Goal: Find specific page/section: Find specific page/section

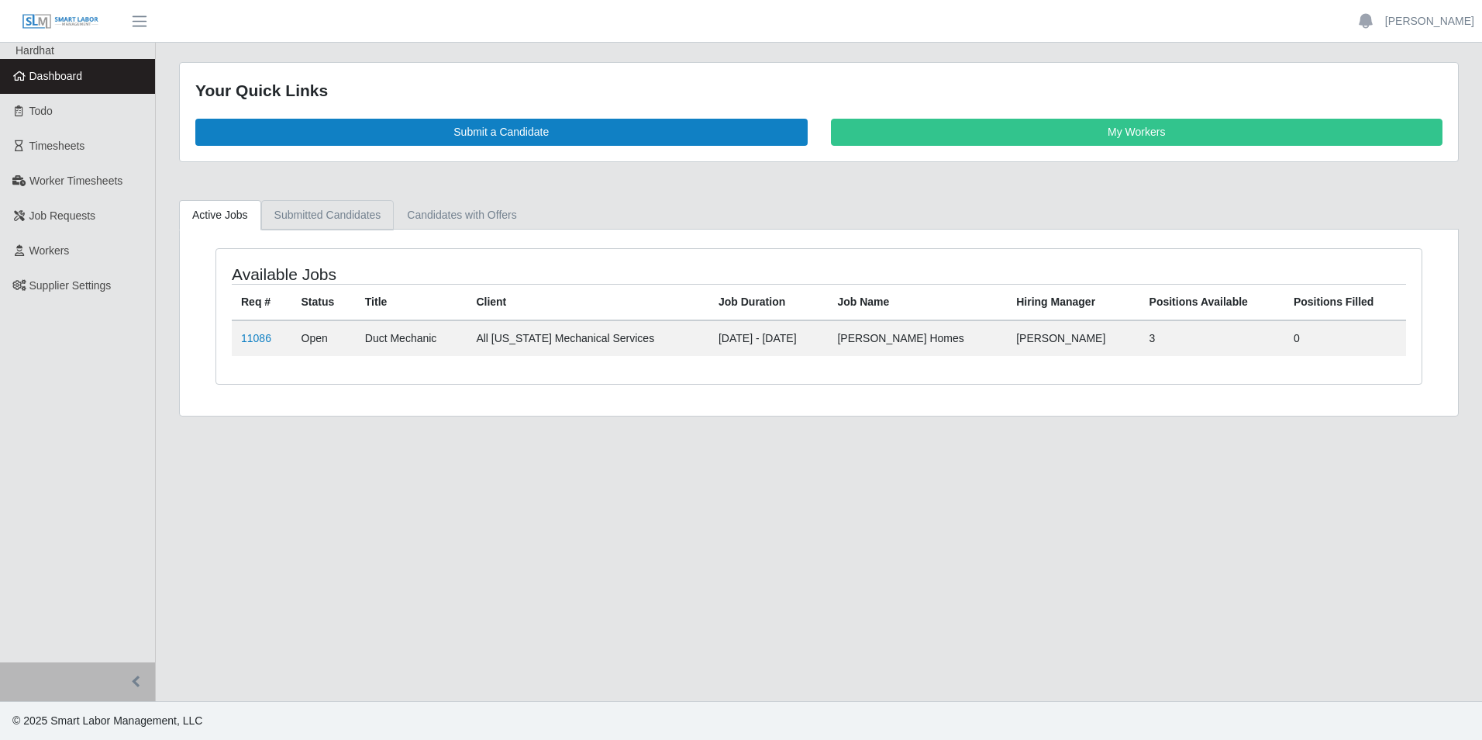
click at [336, 222] on link "Submitted Candidates" at bounding box center [327, 215] width 133 height 30
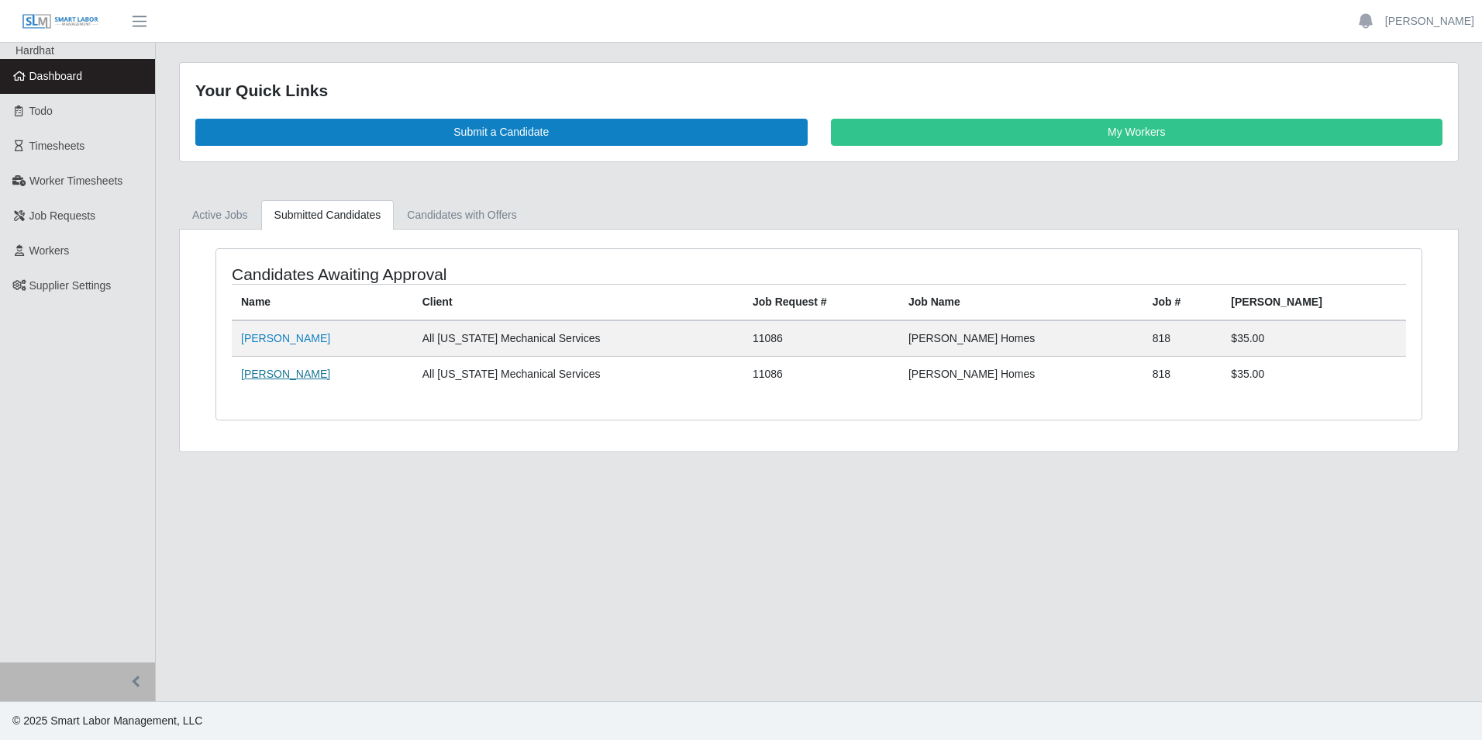
click at [278, 374] on link "Brian Jimenez" at bounding box center [285, 373] width 89 height 12
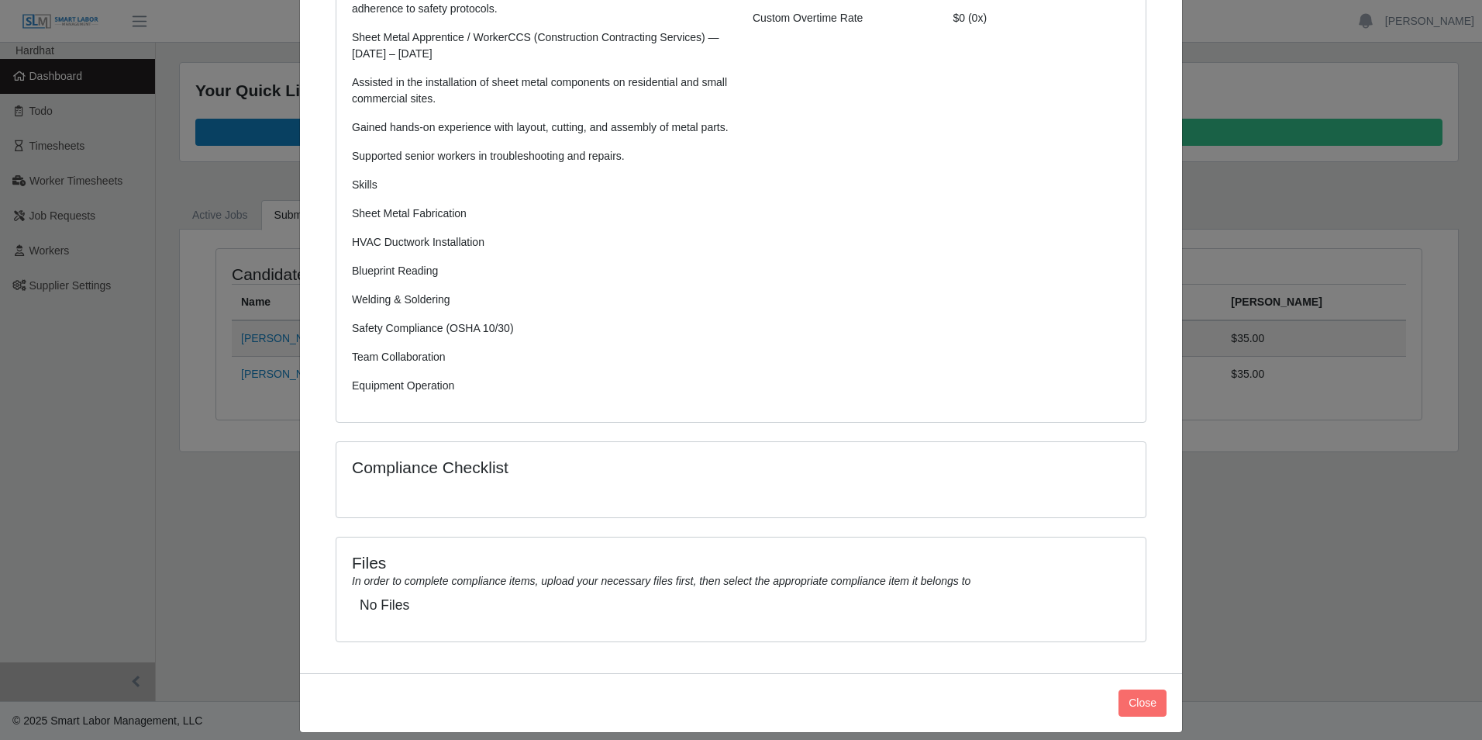
scroll to position [354, 0]
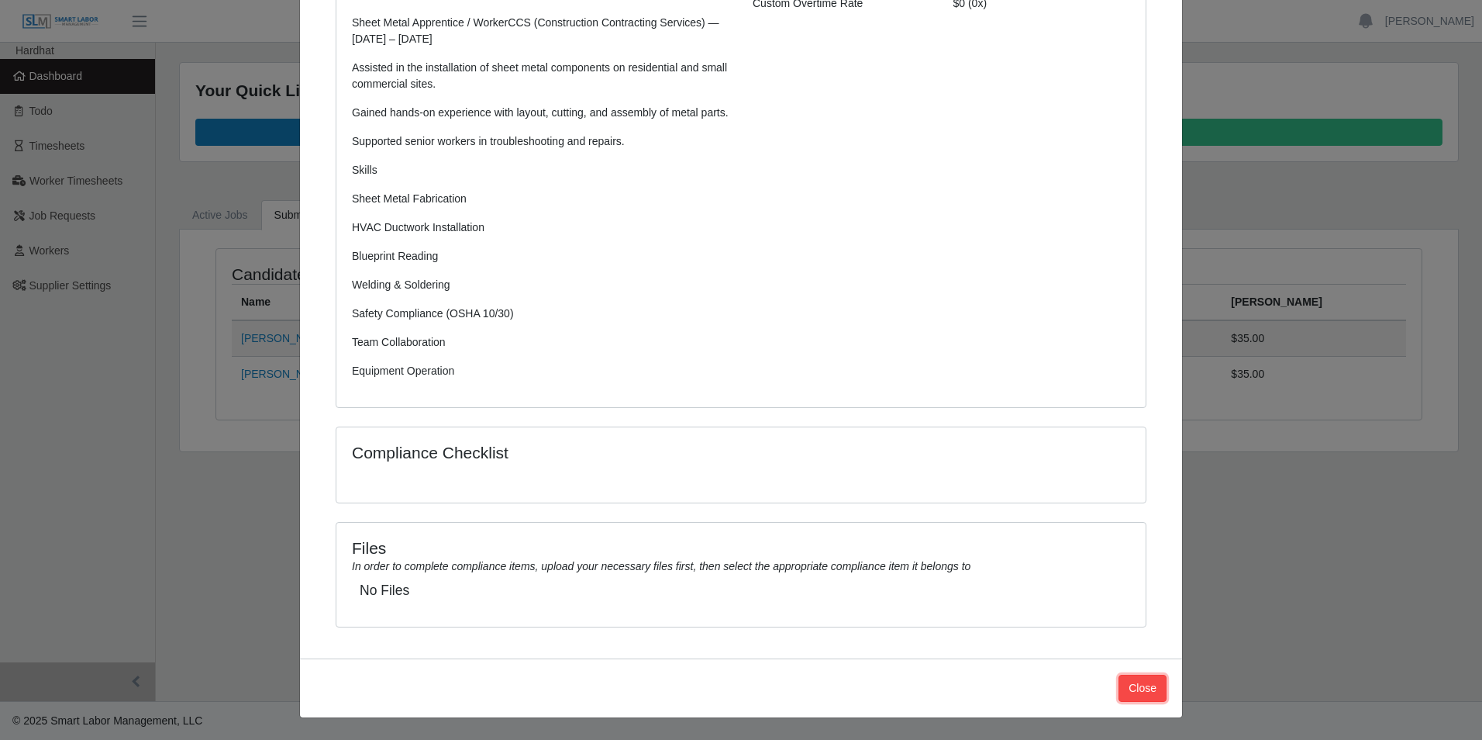
click at [1131, 677] on button "Close" at bounding box center [1143, 688] width 48 height 27
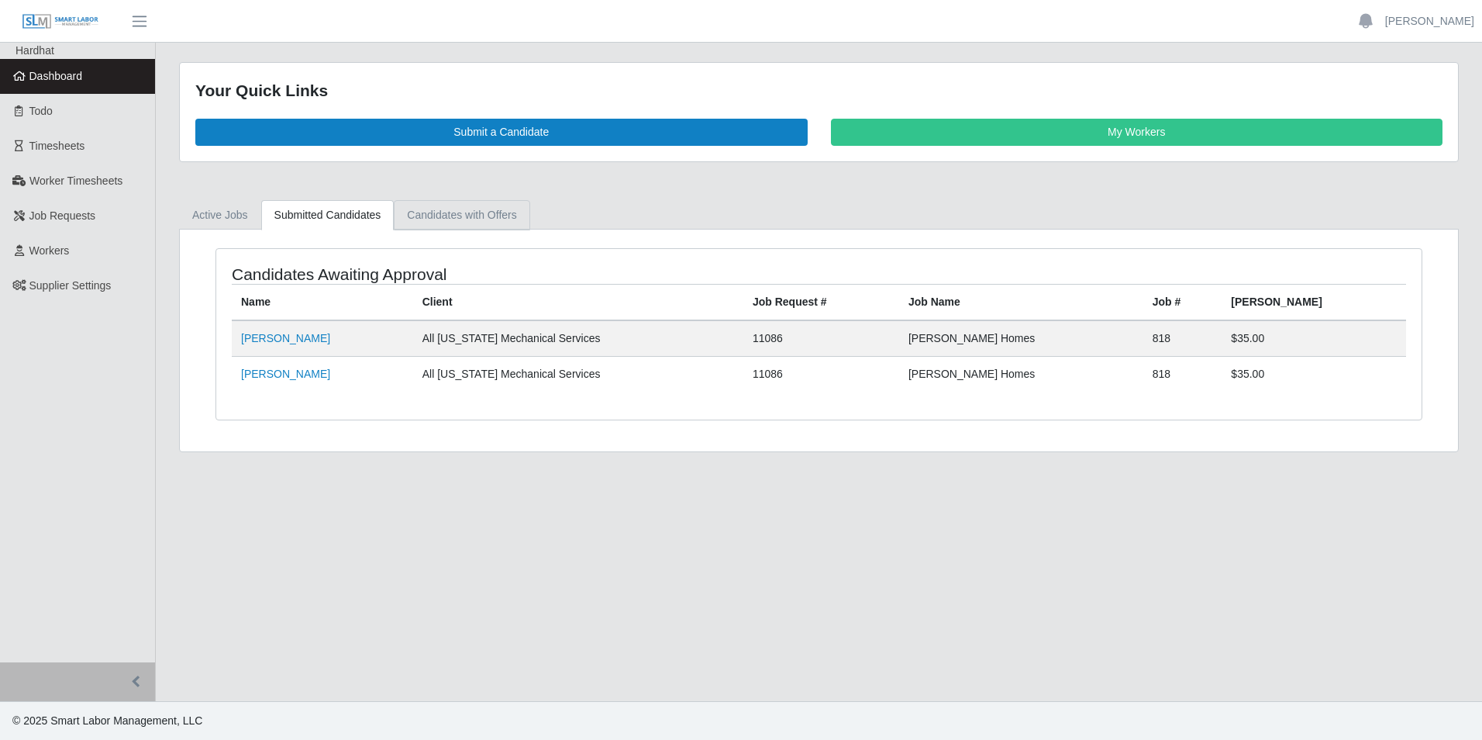
click at [426, 212] on link "Candidates with Offers" at bounding box center [462, 215] width 136 height 30
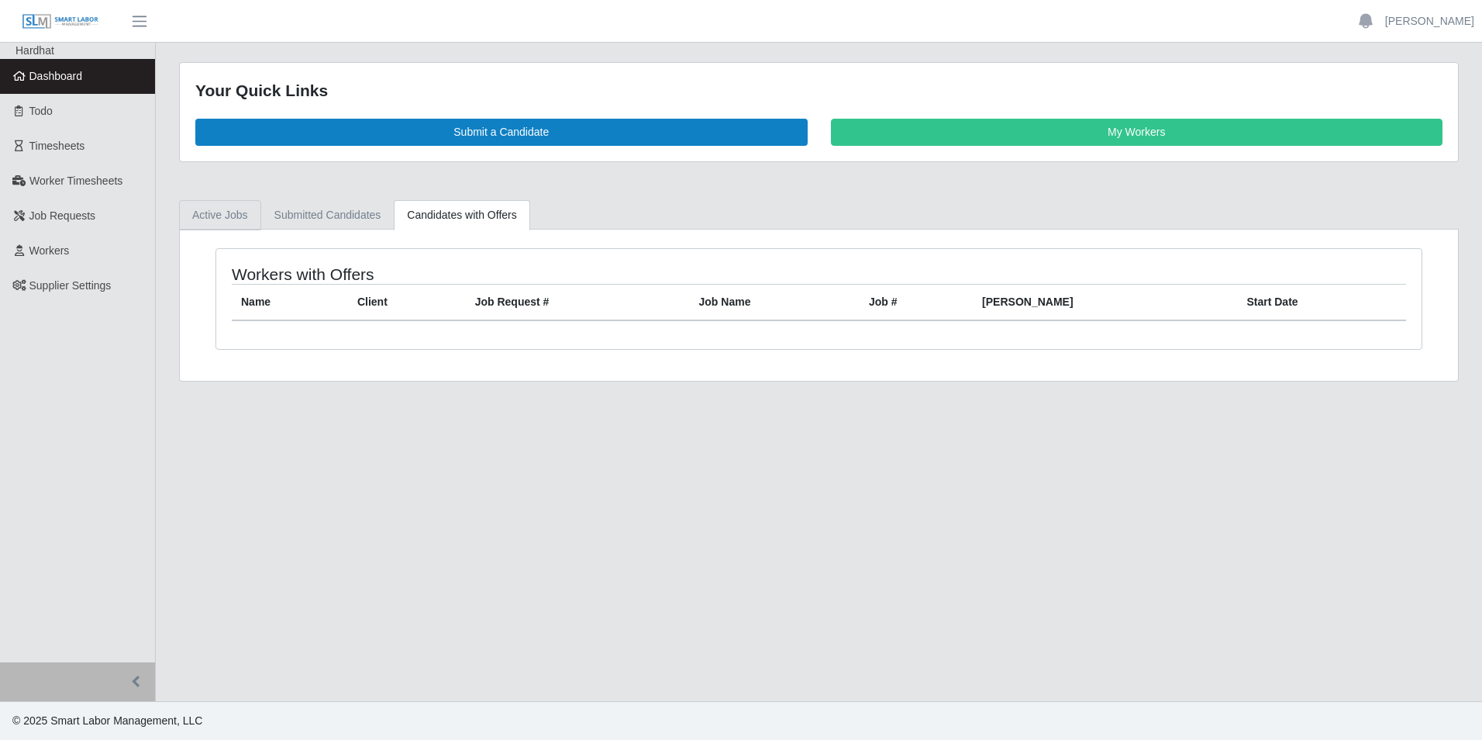
click at [229, 225] on link "Active Jobs" at bounding box center [220, 215] width 82 height 30
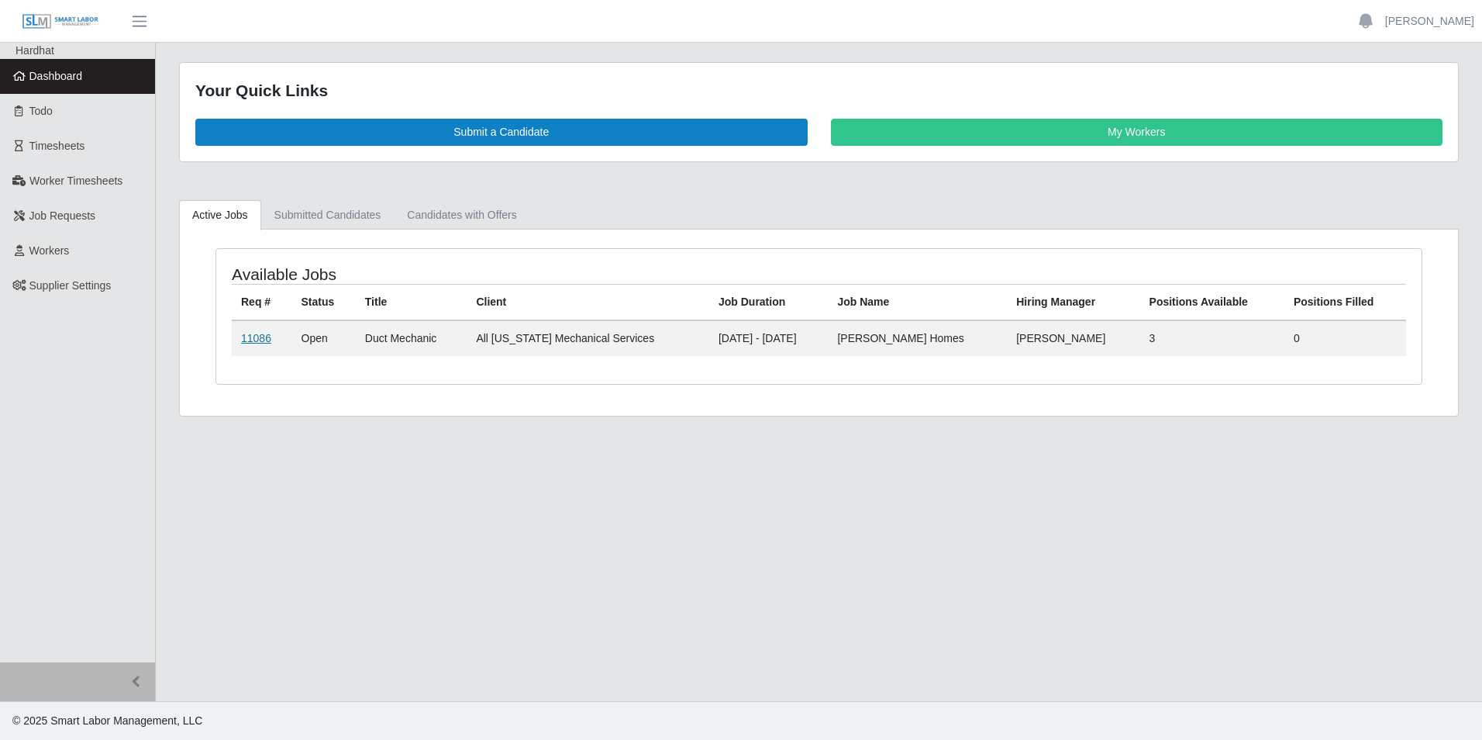
click at [247, 335] on link "11086" at bounding box center [256, 338] width 30 height 12
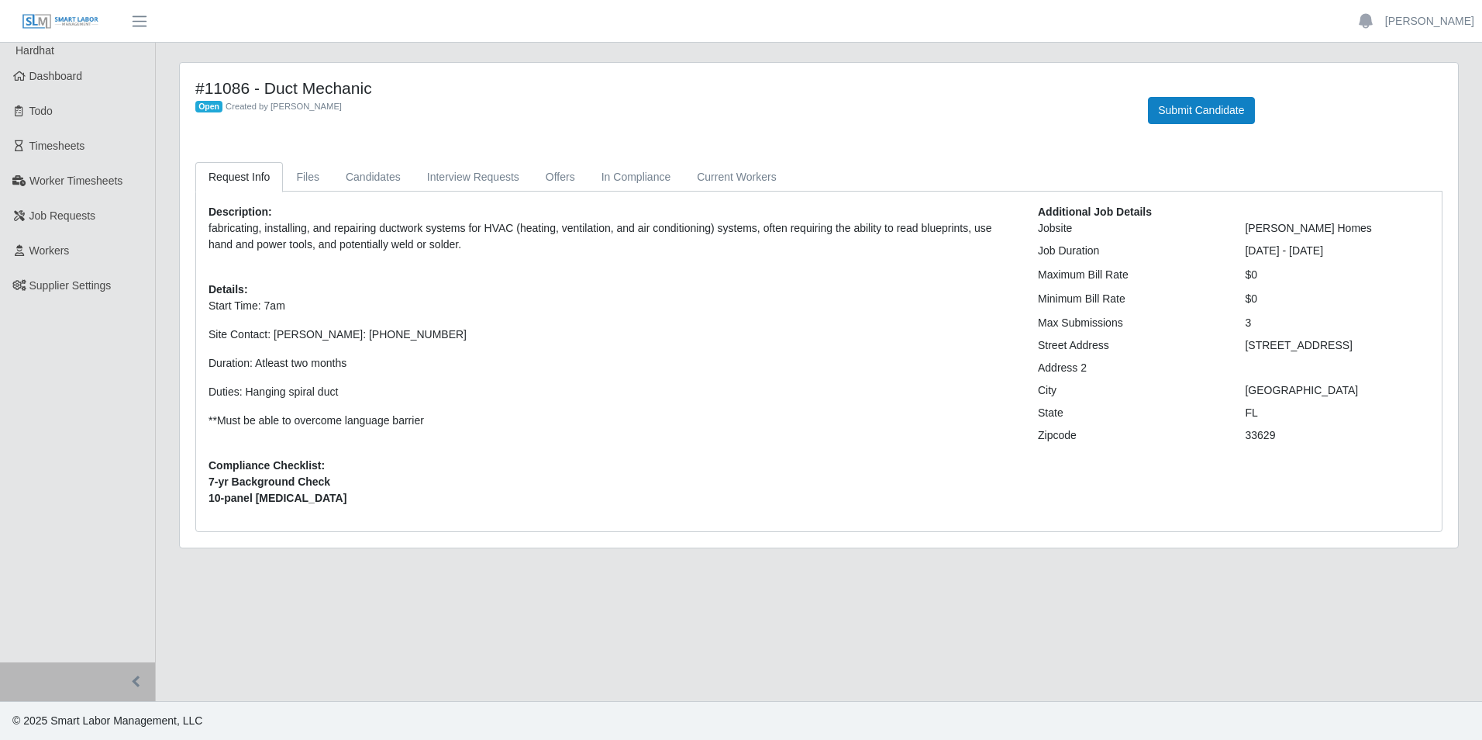
click at [567, 505] on span "10-panel [MEDICAL_DATA]" at bounding box center [612, 498] width 806 height 16
click at [601, 100] on div "Open Created by [PERSON_NAME]" at bounding box center [660, 106] width 930 height 16
click at [895, 430] on div "Description: fabricating, installing, and repairing ductwork systems for HVAC (…" at bounding box center [612, 361] width 830 height 315
